Goal: Navigation & Orientation: Understand site structure

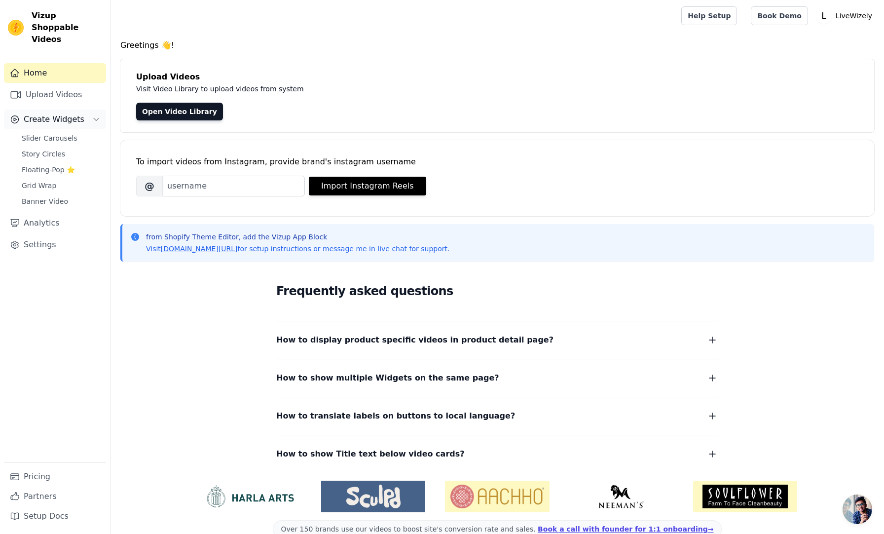
click at [97, 115] on icon "Sidebar" at bounding box center [96, 119] width 8 height 8
click at [58, 156] on link "Settings" at bounding box center [55, 166] width 102 height 20
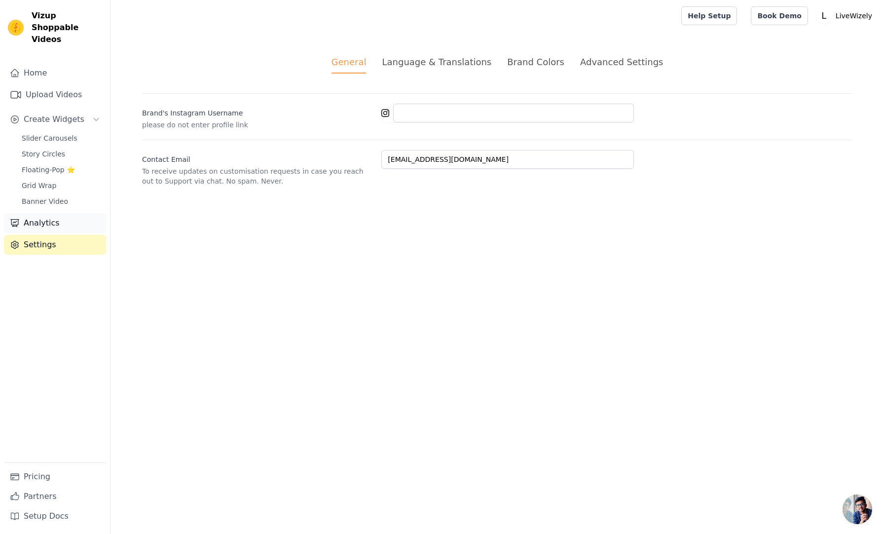
click at [65, 213] on link "Analytics" at bounding box center [55, 223] width 102 height 20
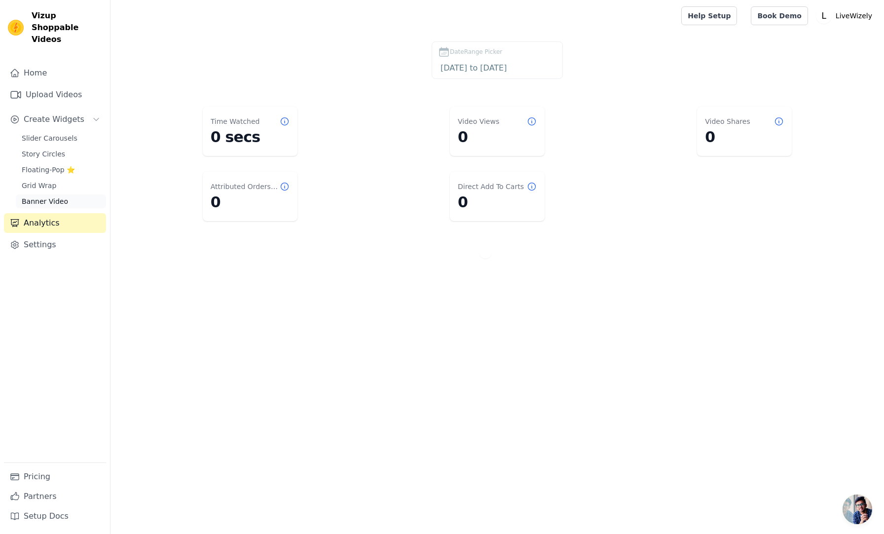
click at [61, 196] on span "Banner Video" at bounding box center [45, 201] width 46 height 10
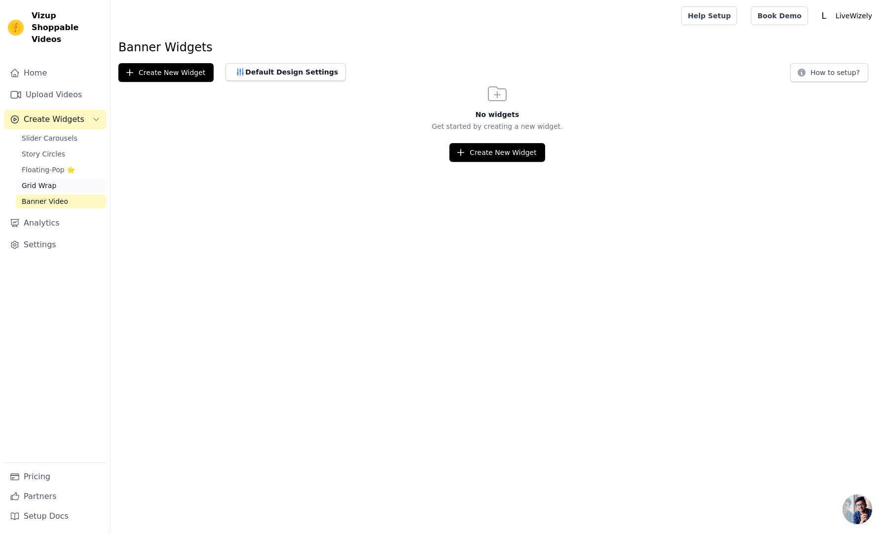
click at [57, 179] on link "Grid Wrap" at bounding box center [61, 186] width 90 height 14
click at [50, 85] on link "Upload Videos" at bounding box center [55, 95] width 102 height 20
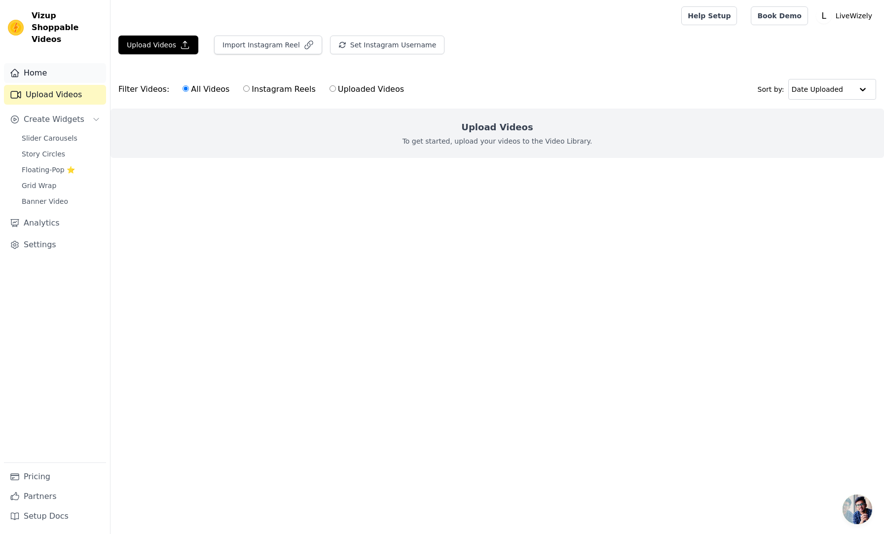
click at [36, 63] on link "Home" at bounding box center [55, 73] width 102 height 20
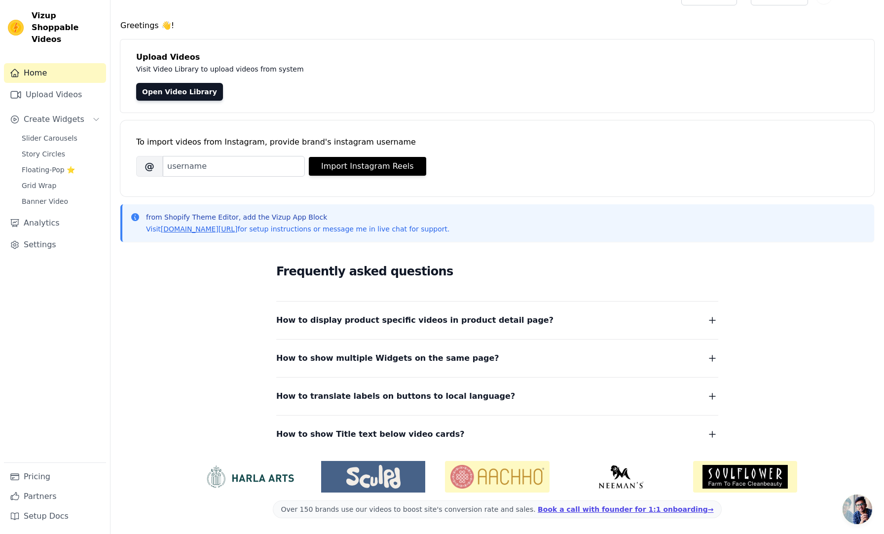
scroll to position [20, 0]
click at [29, 517] on link "Setup Docs" at bounding box center [55, 516] width 102 height 20
